Goal: Connect with others: Connect with others

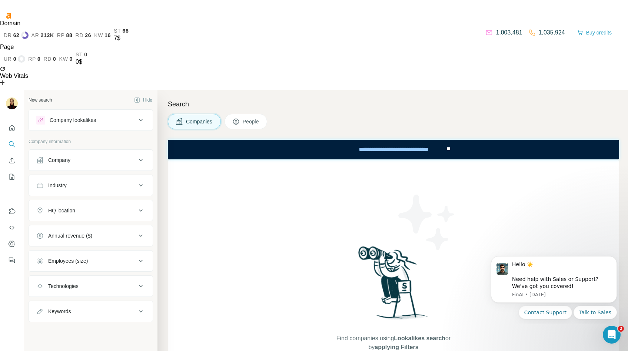
click at [99, 156] on div "Company" at bounding box center [86, 159] width 100 height 7
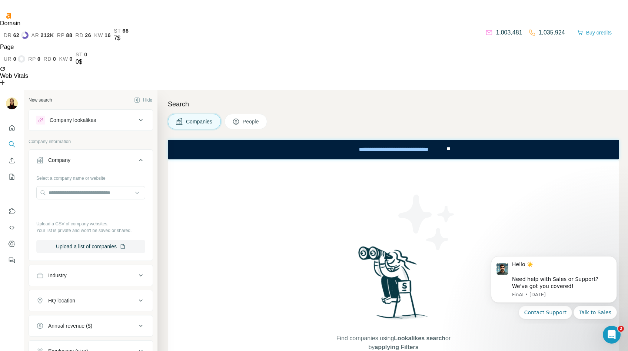
click at [119, 156] on div "Company" at bounding box center [86, 159] width 100 height 7
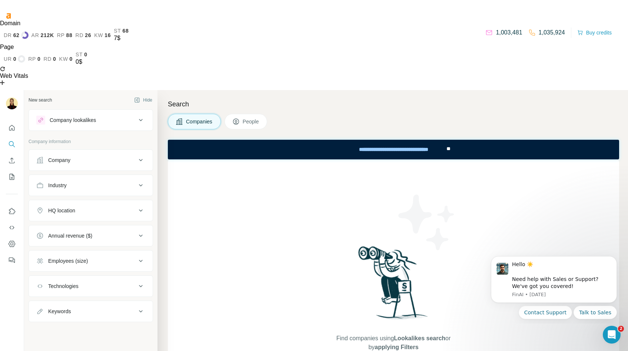
click at [107, 176] on button "Industry" at bounding box center [91, 185] width 124 height 18
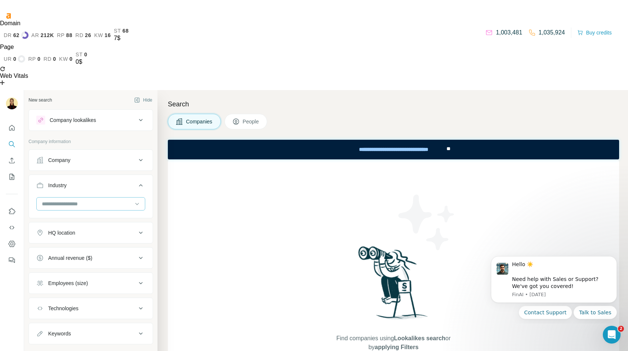
click at [97, 200] on input at bounding box center [87, 204] width 92 height 8
type input "*"
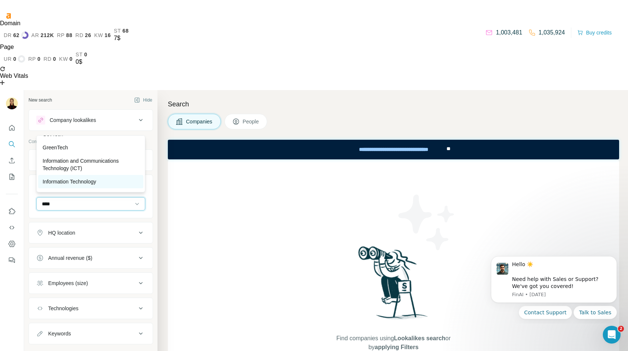
type input "****"
click at [92, 182] on p "Information Technology" at bounding box center [70, 181] width 54 height 7
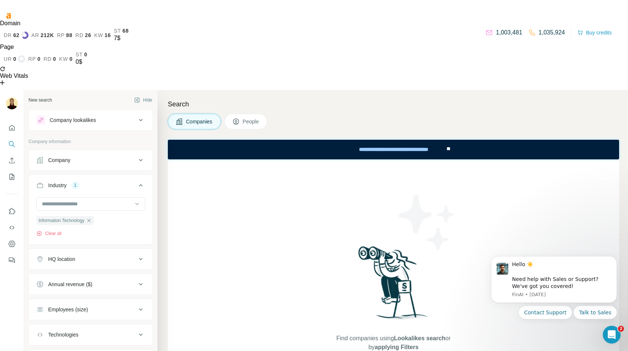
click at [101, 255] on div "HQ location" at bounding box center [86, 258] width 100 height 7
click at [92, 271] on input "text" at bounding box center [90, 277] width 109 height 13
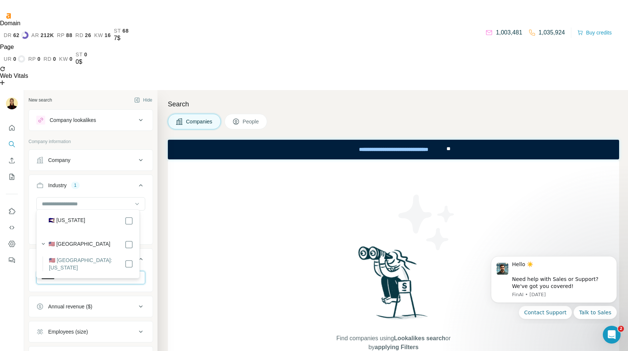
type input "*******"
click at [102, 242] on div "🇺🇸 [GEOGRAPHIC_DATA]" at bounding box center [91, 244] width 85 height 9
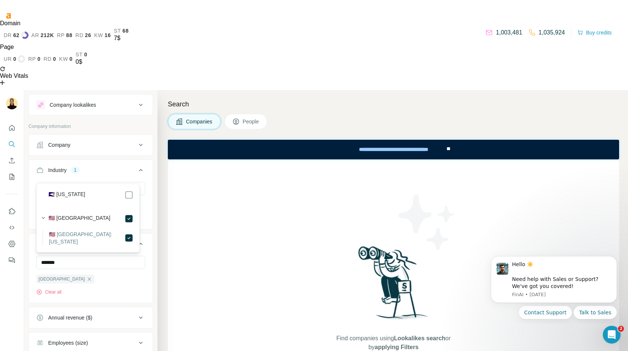
scroll to position [26, 0]
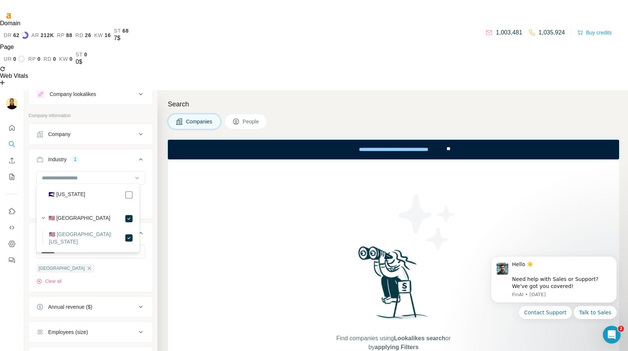
click at [136, 229] on icon at bounding box center [140, 233] width 9 height 9
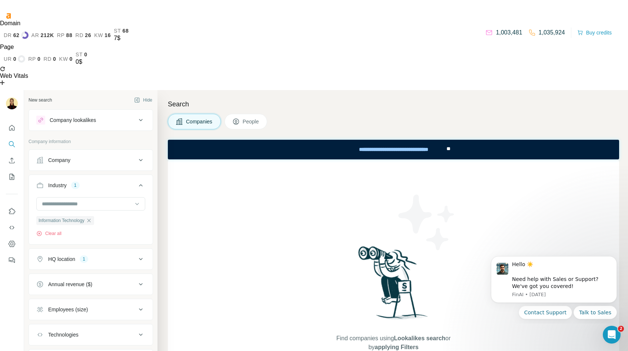
scroll to position [0, 0]
click at [123, 281] on div "Annual revenue ($)" at bounding box center [86, 284] width 100 height 7
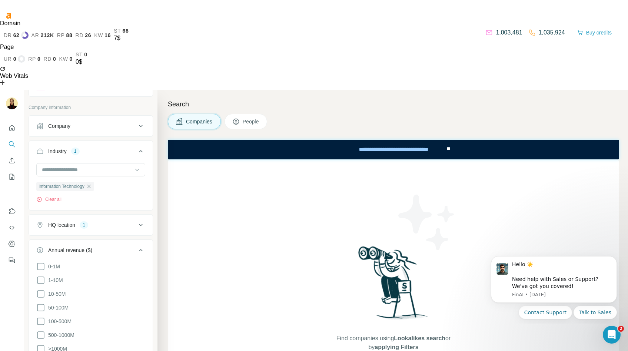
scroll to position [83, 0]
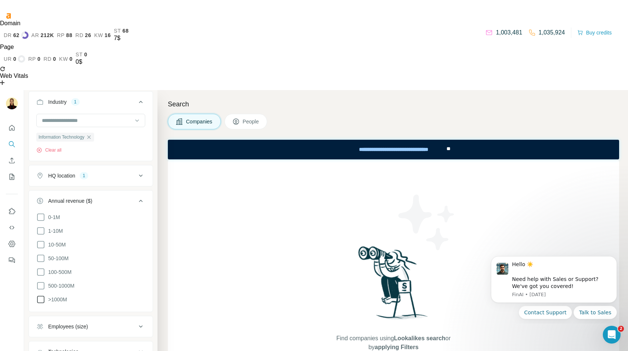
click at [42, 295] on icon at bounding box center [40, 299] width 9 height 9
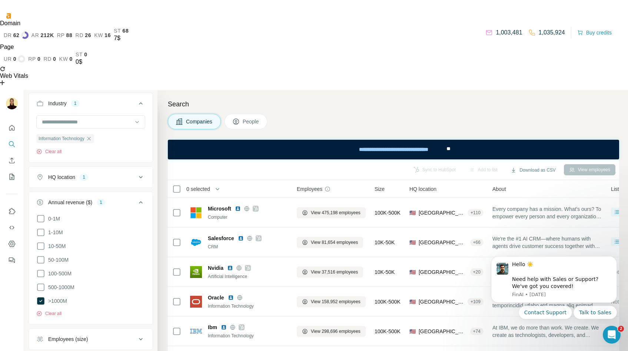
scroll to position [106, 0]
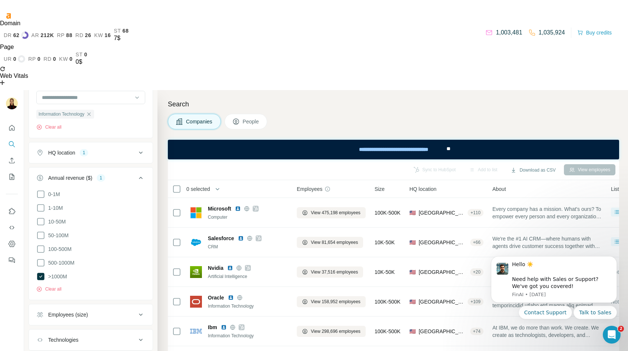
click at [255, 118] on span "People" at bounding box center [251, 121] width 17 height 7
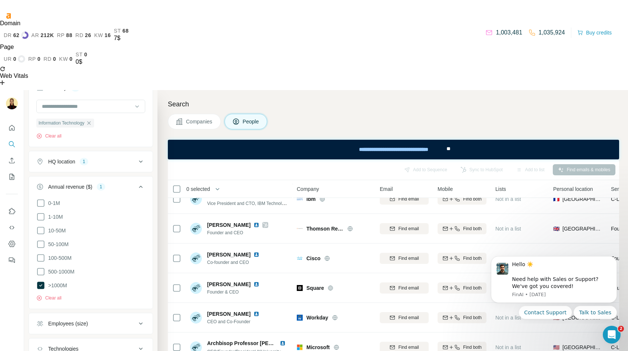
scroll to position [275, 0]
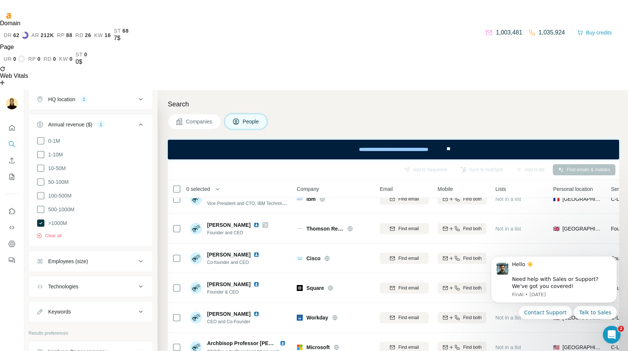
click at [123, 348] on div "Limit results per company" at bounding box center [86, 351] width 100 height 7
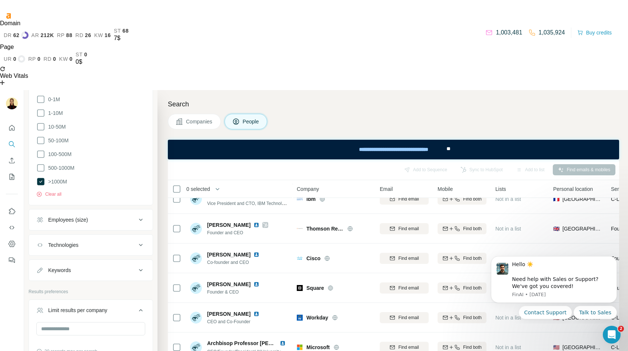
click at [123, 241] on div "Technologies" at bounding box center [86, 244] width 100 height 7
click at [114, 236] on button "Technologies" at bounding box center [91, 246] width 124 height 21
click at [120, 241] on div "Technologies" at bounding box center [86, 244] width 100 height 7
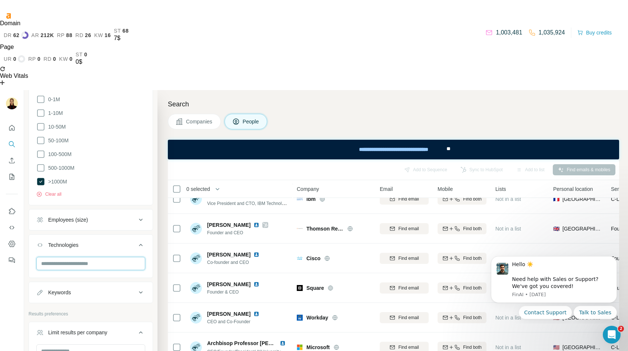
click at [99, 257] on input "text" at bounding box center [90, 263] width 109 height 13
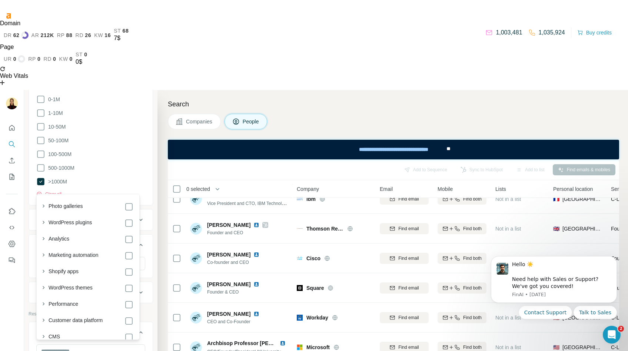
click at [93, 208] on div "Photo galleries" at bounding box center [91, 206] width 85 height 9
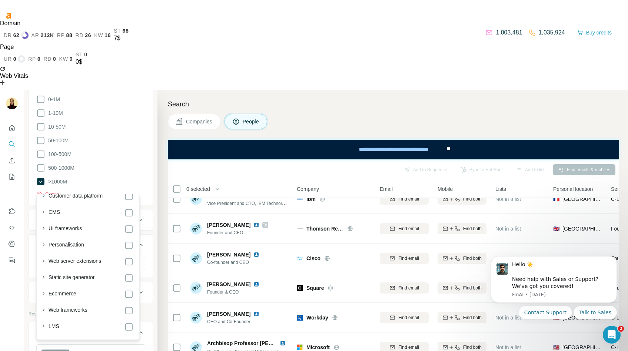
scroll to position [162, 0]
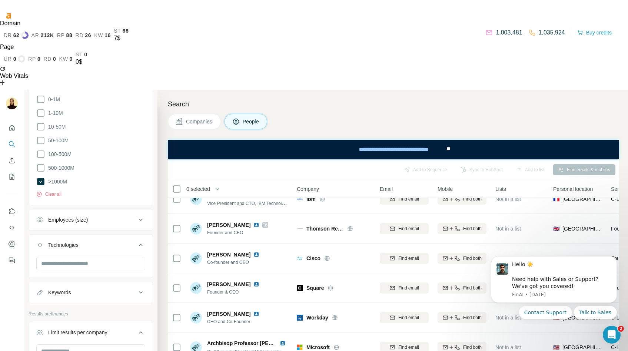
click at [136, 240] on icon at bounding box center [140, 244] width 9 height 9
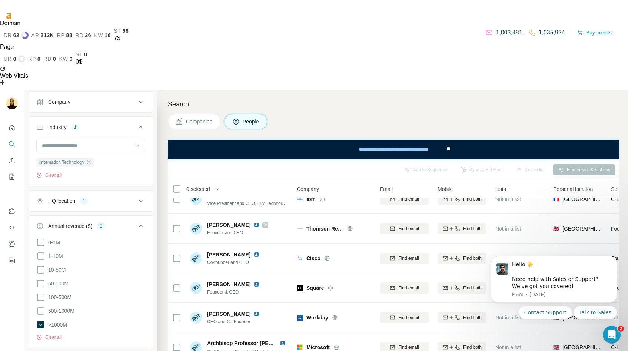
scroll to position [172, 0]
click at [136, 198] on icon at bounding box center [140, 202] width 9 height 9
click at [96, 214] on input "text" at bounding box center [90, 220] width 109 height 13
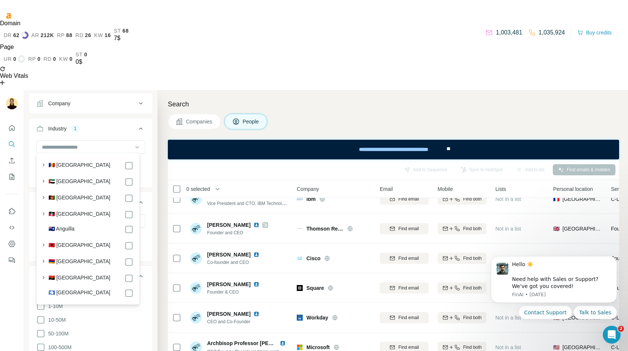
click at [97, 160] on div "🇦🇩 [GEOGRAPHIC_DATA]" at bounding box center [85, 165] width 95 height 10
click at [102, 164] on div "🇦🇩 [GEOGRAPHIC_DATA]" at bounding box center [91, 165] width 85 height 9
click at [137, 198] on icon at bounding box center [140, 202] width 9 height 9
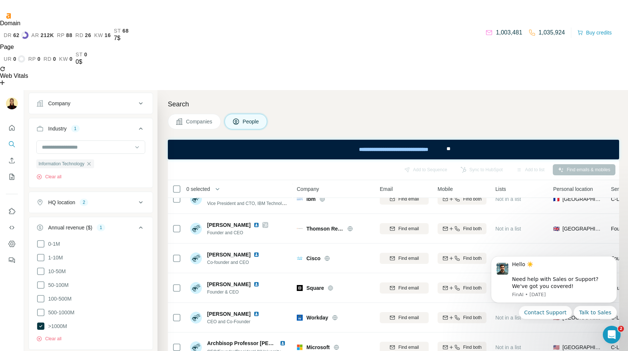
click at [136, 198] on icon at bounding box center [140, 202] width 9 height 9
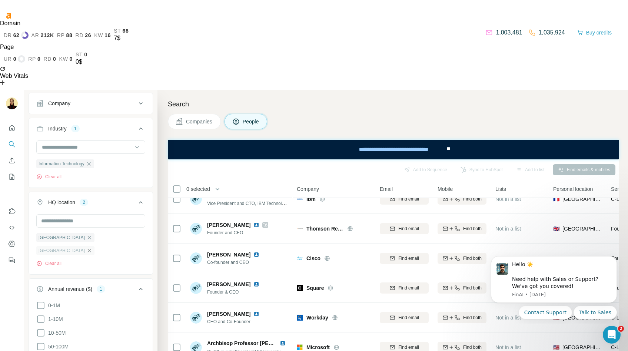
click at [92, 248] on icon "button" at bounding box center [89, 251] width 6 height 6
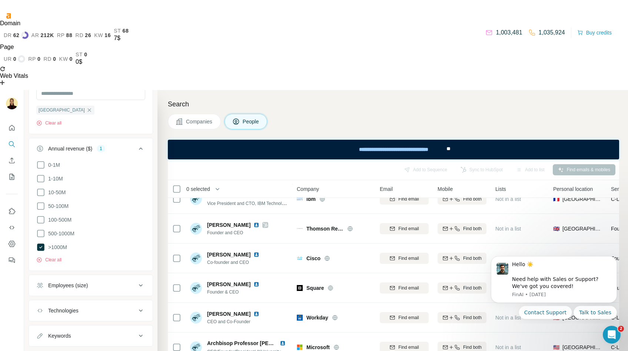
scroll to position [302, 0]
click at [85, 330] on div "Keywords" at bounding box center [86, 333] width 100 height 7
click at [83, 346] on input "text" at bounding box center [83, 352] width 94 height 13
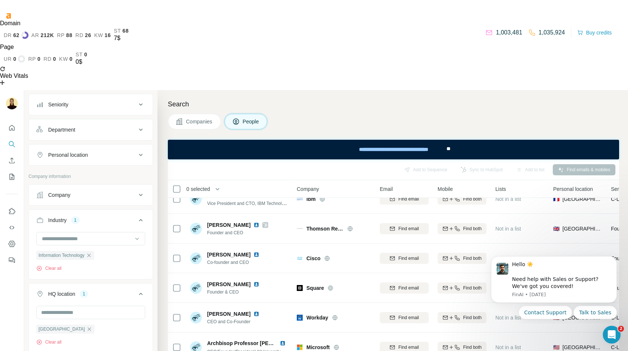
scroll to position [0, 0]
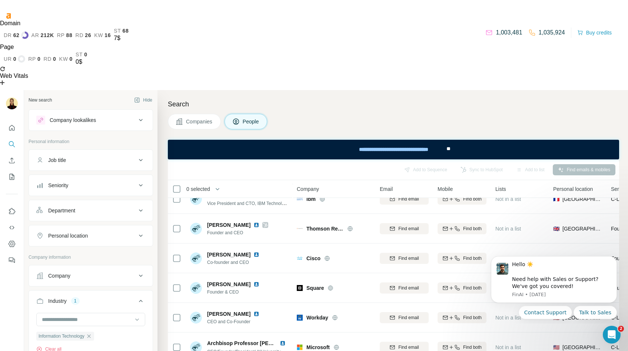
drag, startPoint x: 99, startPoint y: 162, endPoint x: 48, endPoint y: 84, distance: 92.3
click at [48, 149] on ul "Job title Seniority Department Personal location" at bounding box center [91, 197] width 125 height 97
drag, startPoint x: 48, startPoint y: 83, endPoint x: 77, endPoint y: 111, distance: 40.1
click at [77, 149] on ul "Job title Seniority Department Personal location" at bounding box center [91, 197] width 125 height 97
click at [76, 156] on div "Job title" at bounding box center [86, 159] width 100 height 7
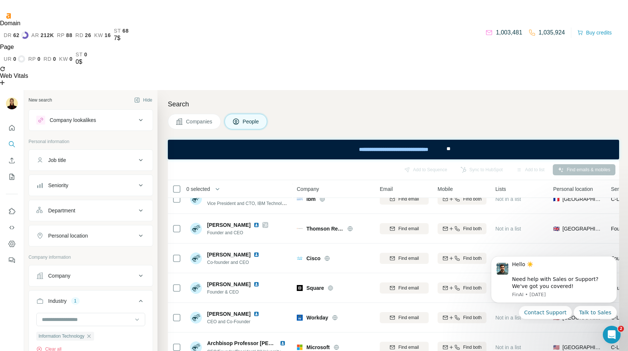
click at [76, 156] on div "Job title" at bounding box center [86, 159] width 100 height 7
click at [88, 156] on div "Job title" at bounding box center [86, 159] width 100 height 7
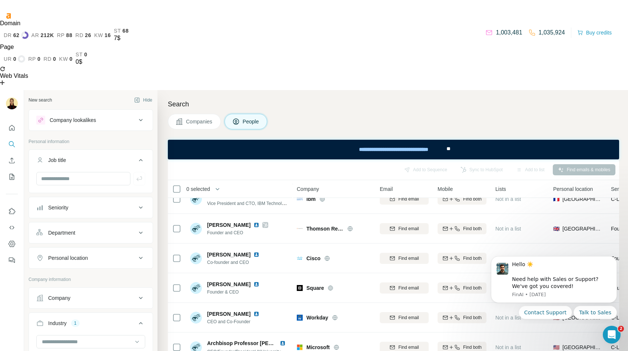
click at [88, 156] on div "Job title" at bounding box center [86, 159] width 100 height 7
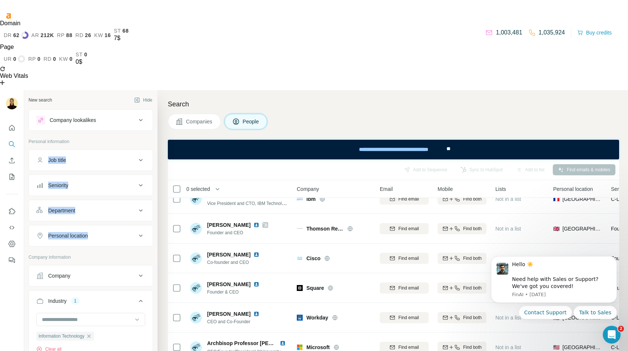
drag, startPoint x: 137, startPoint y: 174, endPoint x: 49, endPoint y: 84, distance: 125.5
copy ul "Job title Seniority Department Personal location"
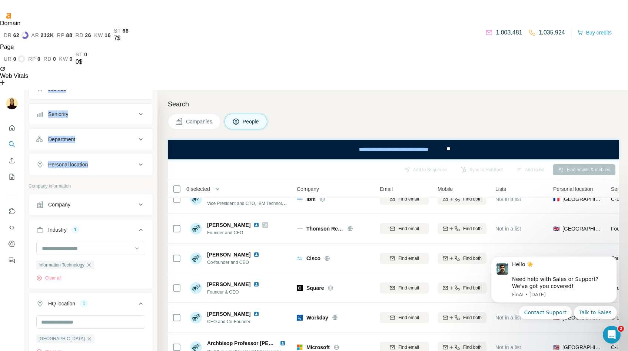
scroll to position [75, 0]
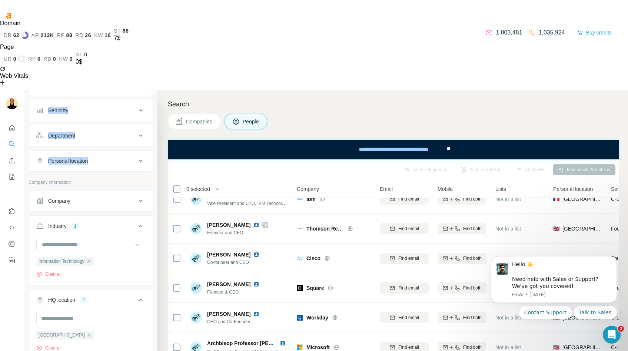
drag, startPoint x: 98, startPoint y: 147, endPoint x: 53, endPoint y: 123, distance: 50.9
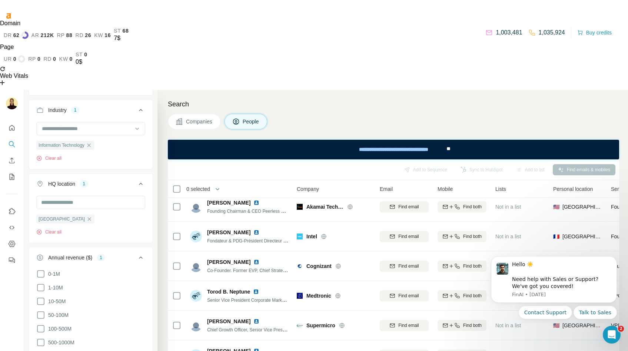
scroll to position [0, 0]
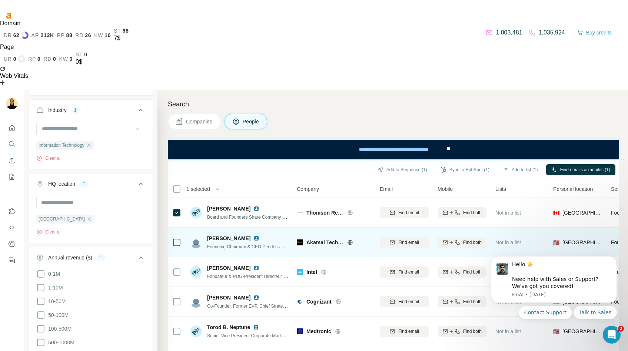
click at [177, 238] on icon at bounding box center [176, 242] width 9 height 9
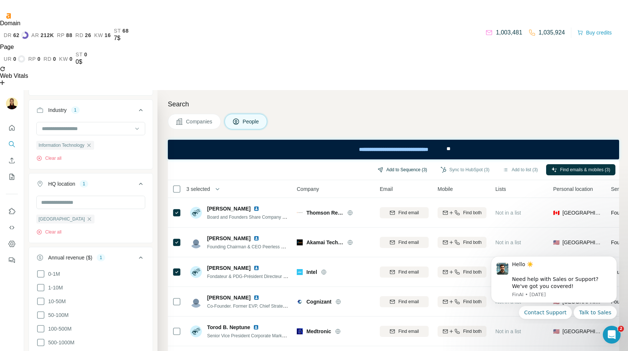
click at [384, 164] on button "Add to Sequence (3)" at bounding box center [402, 169] width 60 height 11
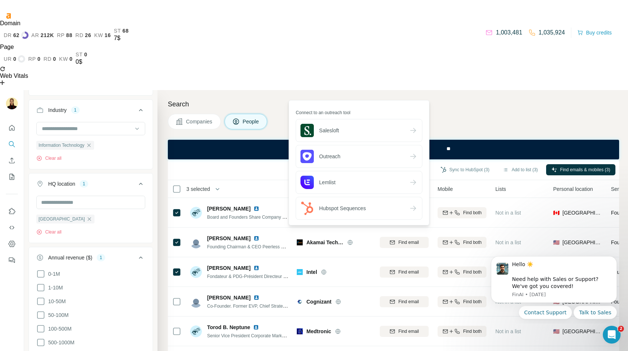
click at [372, 164] on button "Add to Sequence (3)" at bounding box center [402, 169] width 60 height 11
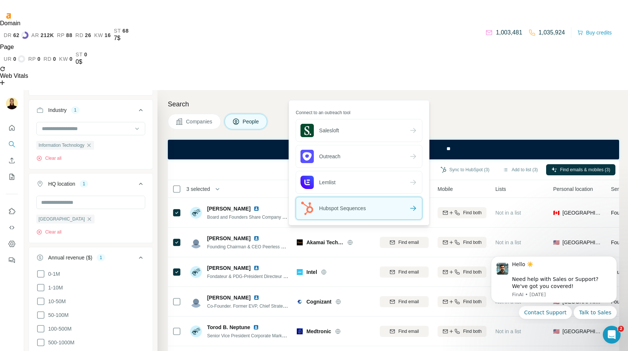
click at [344, 208] on span "Hubspot Sequences" at bounding box center [333, 208] width 65 height 13
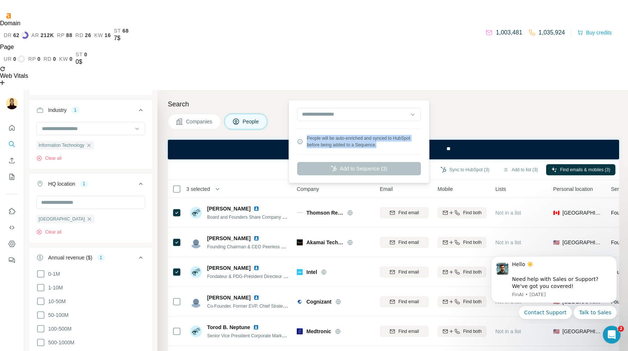
drag, startPoint x: 385, startPoint y: 143, endPoint x: 306, endPoint y: 138, distance: 79.1
click at [306, 138] on div "People will be auto-enriched and synced to HubSpot before being added to a Sequ…" at bounding box center [359, 141] width 124 height 13
copy div "People will be auto-enriched and synced to HubSpot before being added to a Sequ…"
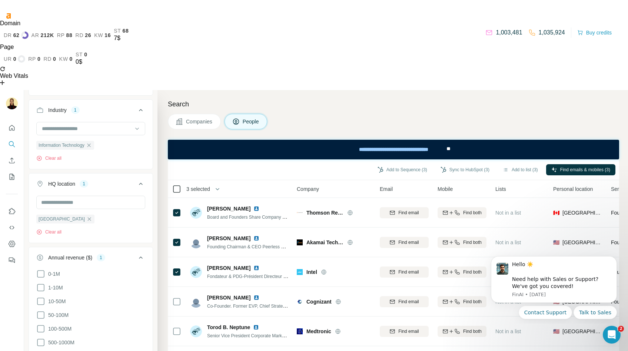
click at [180, 185] on icon at bounding box center [176, 189] width 9 height 9
click at [220, 185] on icon "button" at bounding box center [220, 188] width 7 height 7
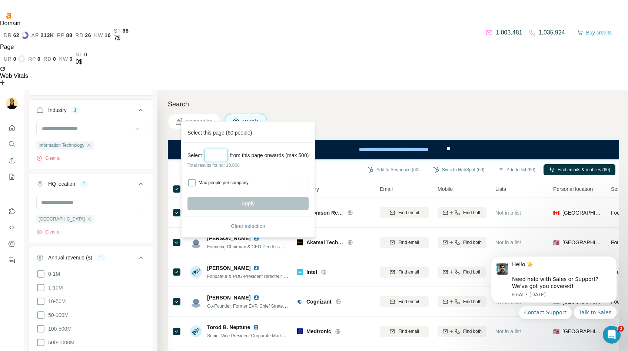
click at [220, 159] on input "Select a number (up to 500)" at bounding box center [216, 155] width 24 height 13
type input "***"
click at [261, 202] on button "Apply" at bounding box center [248, 203] width 121 height 13
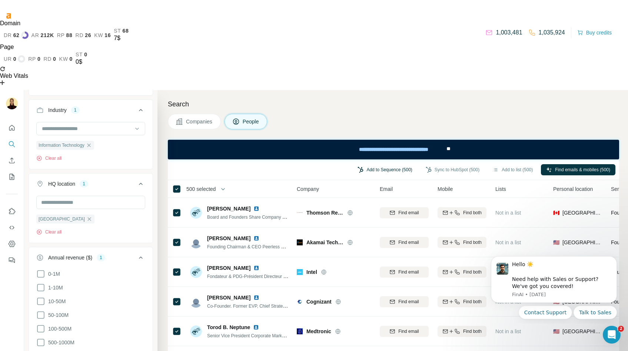
click at [372, 164] on button "Add to Sequence (500)" at bounding box center [384, 169] width 65 height 11
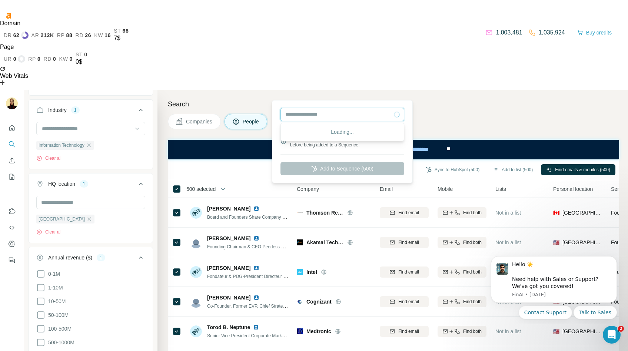
click at [368, 117] on input "text" at bounding box center [343, 114] width 124 height 13
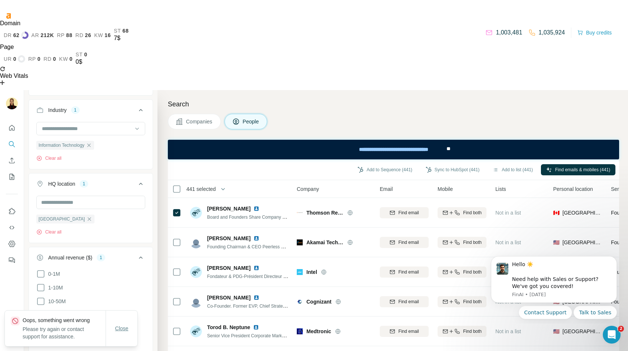
click at [123, 331] on span "Close" at bounding box center [121, 328] width 13 height 7
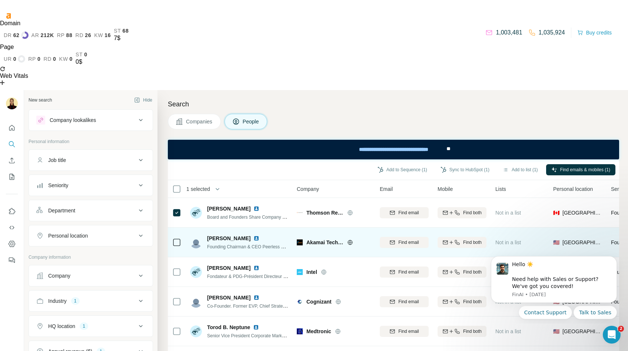
click at [177, 232] on div at bounding box center [176, 242] width 9 height 20
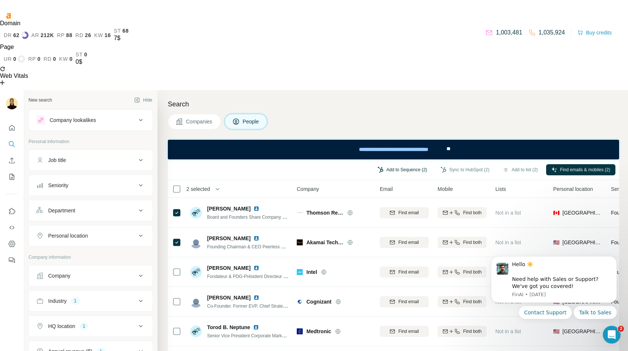
click at [385, 164] on button "Add to Sequence (2)" at bounding box center [402, 169] width 60 height 11
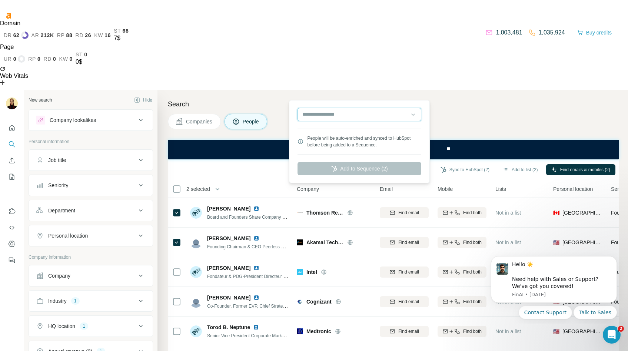
click at [379, 116] on input "text" at bounding box center [360, 114] width 124 height 13
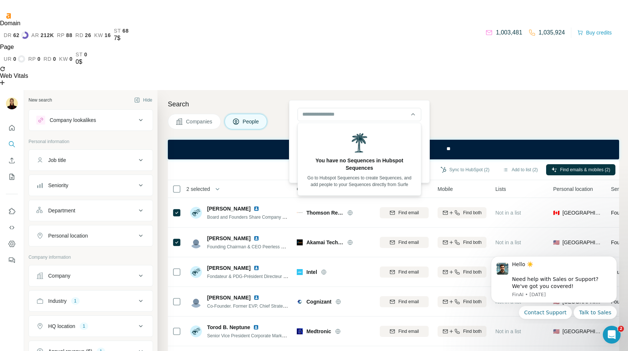
click at [294, 163] on div "Add to Sequence (2) Sync to HubSpot (2) Add to list (2) Find emails & mobiles (…" at bounding box center [394, 169] width 444 height 13
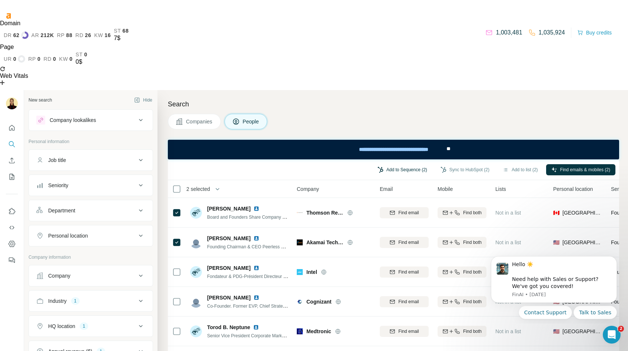
click at [402, 164] on button "Add to Sequence (2)" at bounding box center [402, 169] width 60 height 11
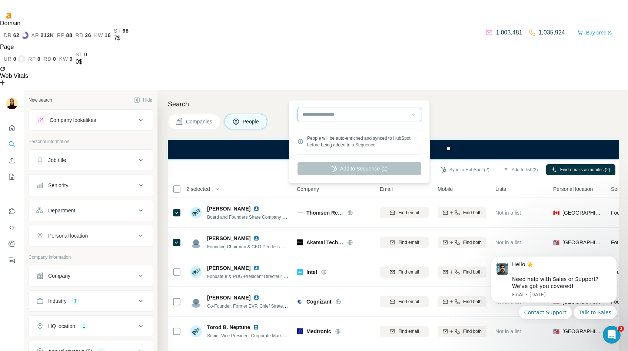
click at [403, 116] on input "text" at bounding box center [360, 114] width 124 height 13
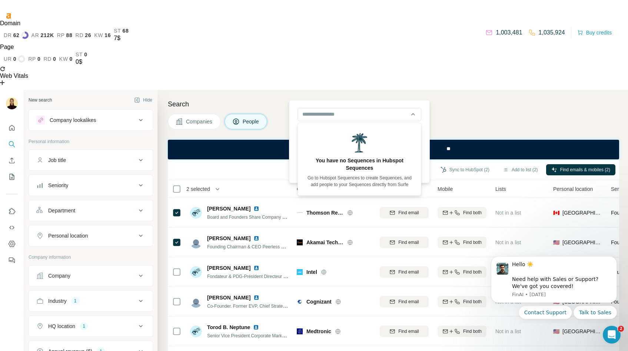
click at [381, 164] on button "Add to Sequence (2)" at bounding box center [402, 169] width 60 height 11
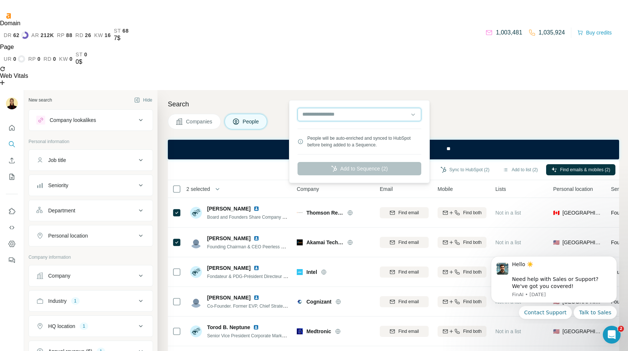
click at [401, 117] on input "text" at bounding box center [360, 114] width 124 height 13
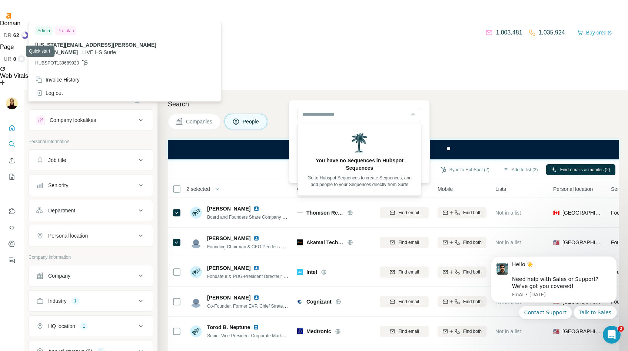
click at [14, 121] on button "Quick start" at bounding box center [12, 127] width 12 height 13
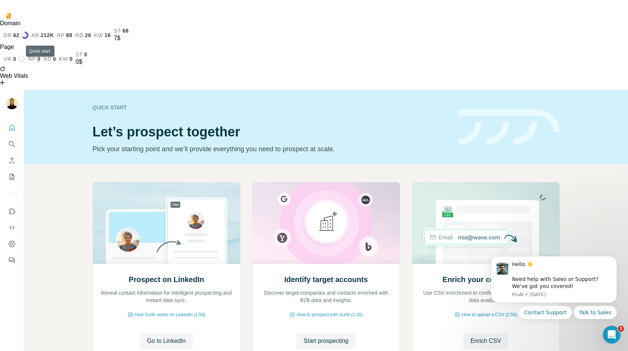
click at [13, 125] on icon "Quick start" at bounding box center [12, 128] width 6 height 6
click at [169, 336] on span "Go to LinkedIn" at bounding box center [166, 340] width 39 height 9
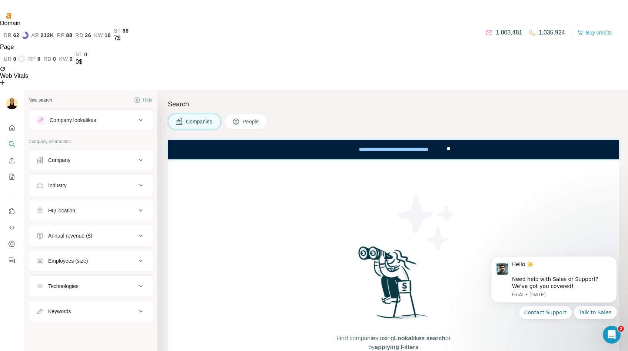
click at [90, 176] on button "Industry" at bounding box center [91, 185] width 124 height 18
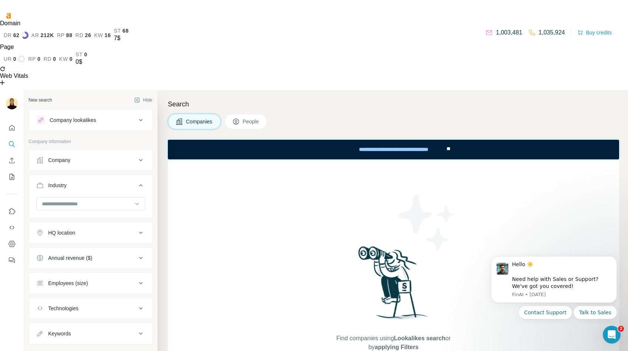
click at [83, 197] on div at bounding box center [90, 204] width 109 height 15
click at [86, 141] on div "3D Printing" at bounding box center [91, 143] width 96 height 7
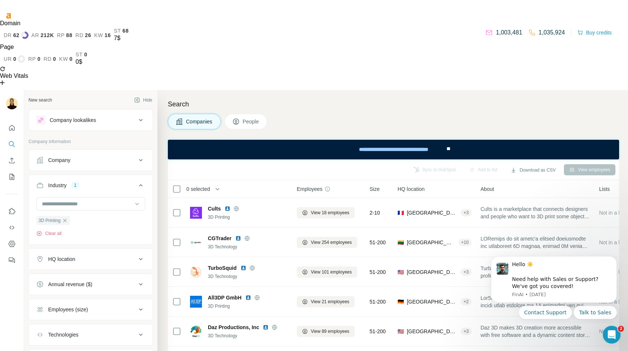
click at [259, 118] on span "People" at bounding box center [251, 121] width 17 height 7
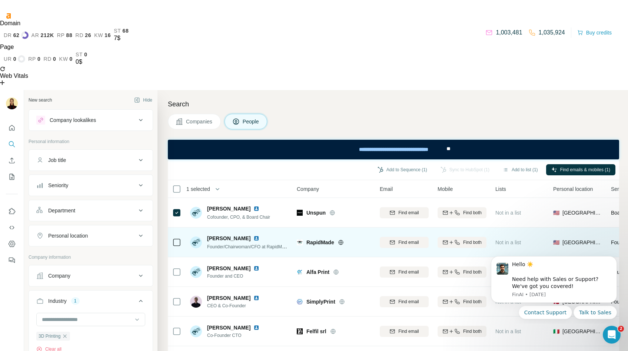
click at [176, 232] on div at bounding box center [176, 242] width 9 height 20
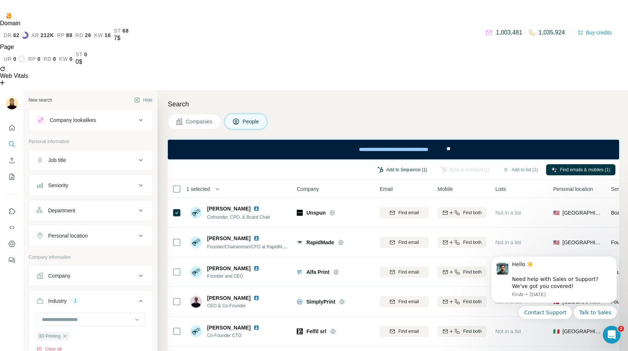
click at [406, 164] on button "Add to Sequence (1)" at bounding box center [402, 169] width 60 height 11
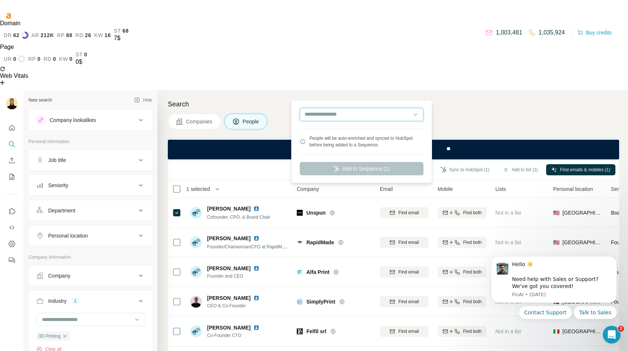
click at [397, 115] on input "text" at bounding box center [362, 114] width 124 height 13
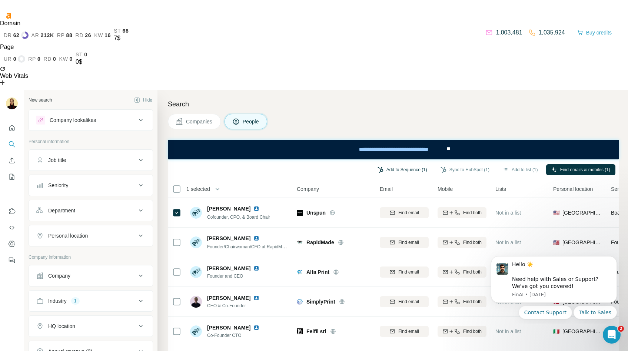
click at [406, 164] on button "Add to Sequence (1)" at bounding box center [402, 169] width 60 height 11
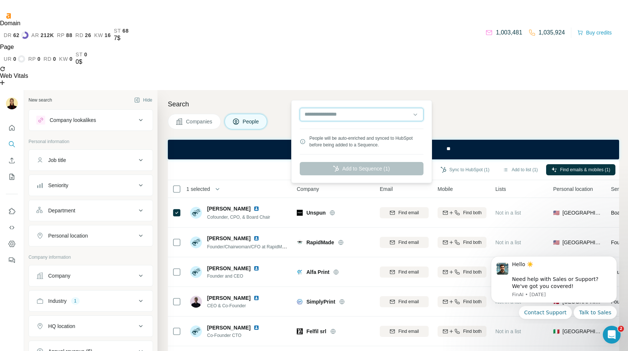
click at [396, 114] on input "text" at bounding box center [362, 114] width 124 height 13
